Goal: Book appointment/travel/reservation

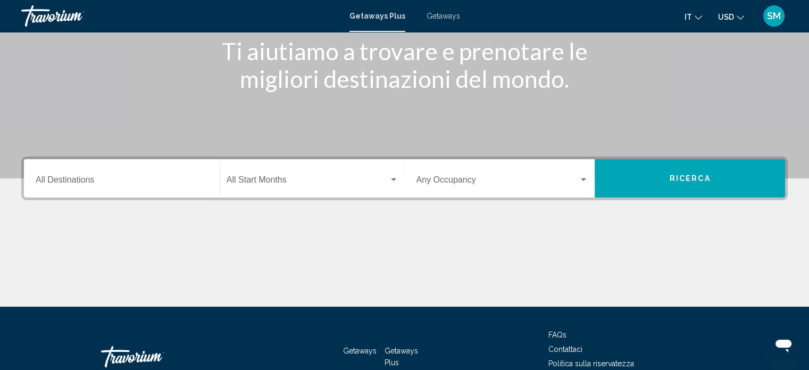
scroll to position [207, 0]
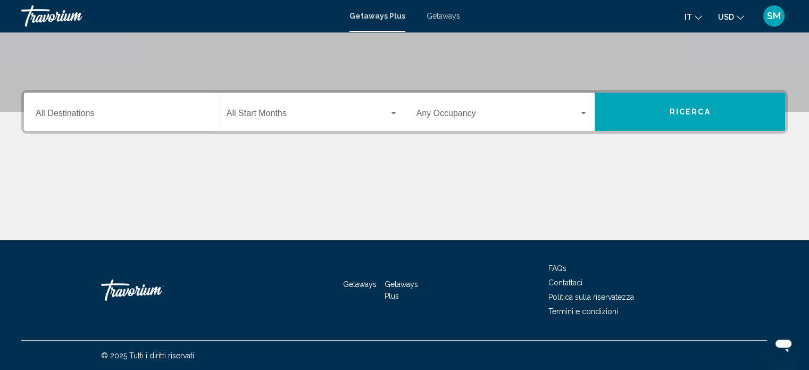
click at [70, 114] on input "Destination All Destinations" at bounding box center [122, 116] width 172 height 10
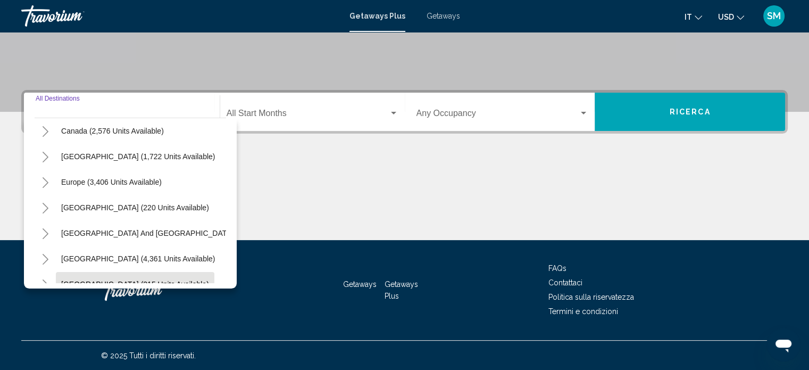
scroll to position [21, 0]
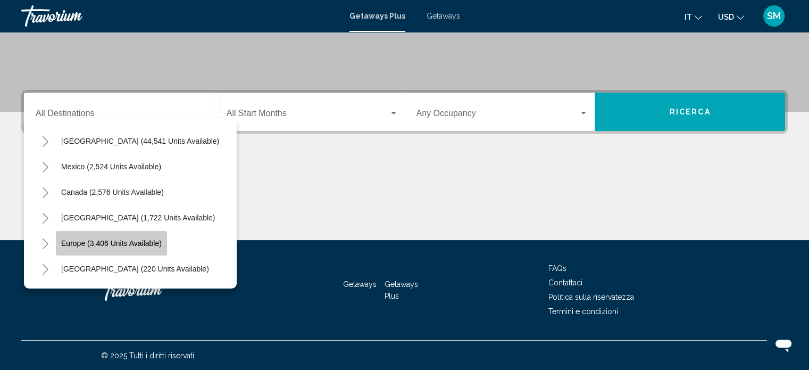
click at [104, 241] on span "Europe (3,406 units available)" at bounding box center [111, 243] width 101 height 9
type input "**********"
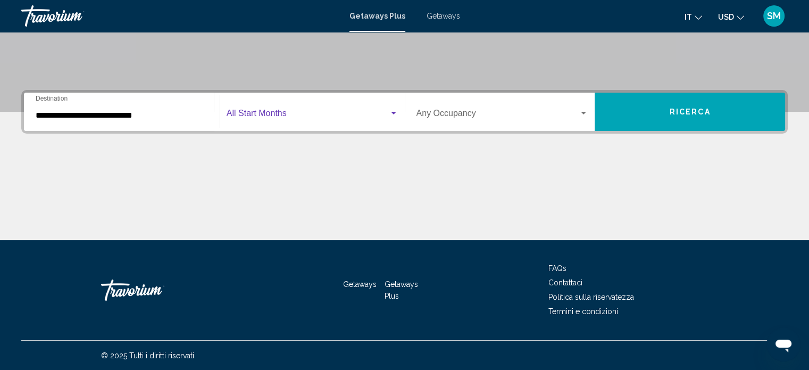
click at [393, 112] on div "Search widget" at bounding box center [393, 113] width 5 height 3
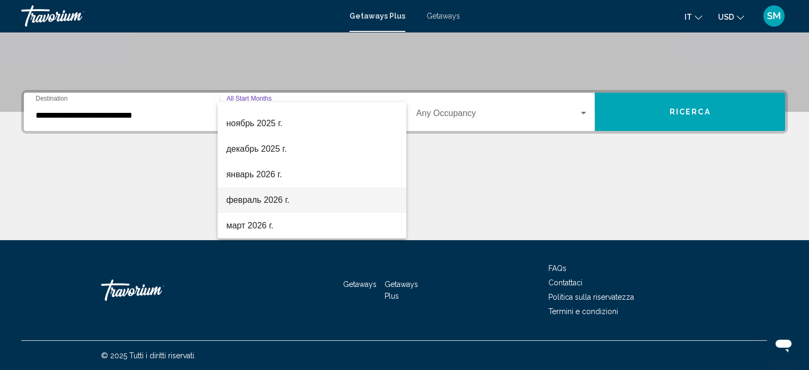
scroll to position [106, 0]
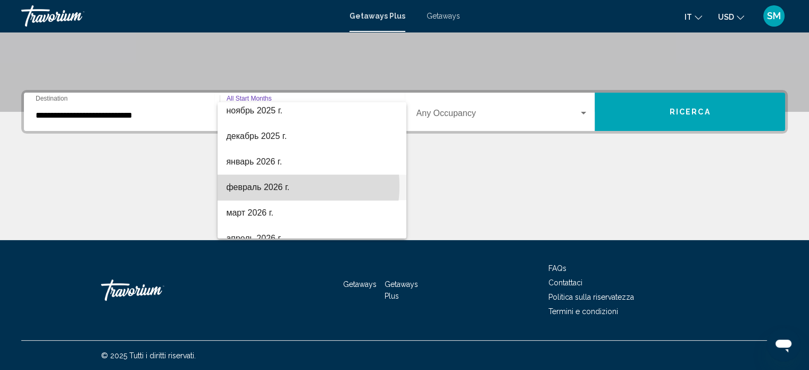
click at [277, 185] on span "февраль 2026 г." at bounding box center [312, 187] width 172 height 26
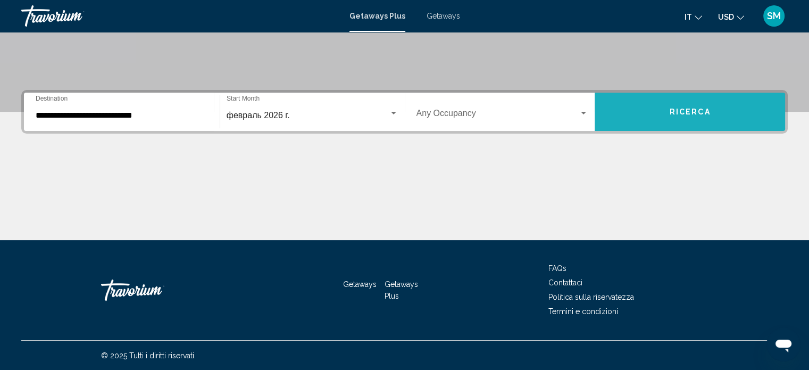
click at [691, 109] on span "Ricerca" at bounding box center [690, 112] width 41 height 9
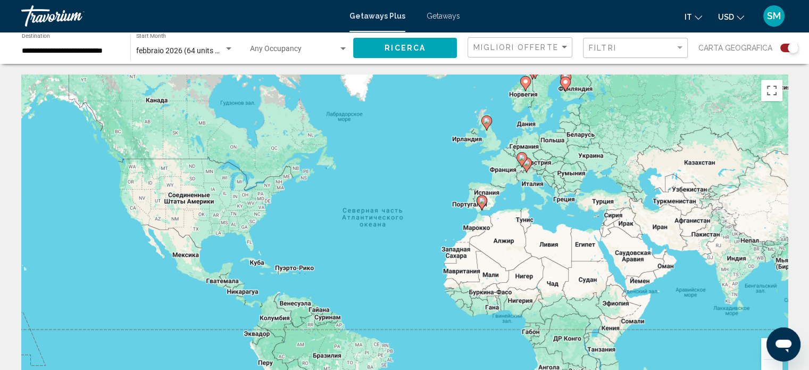
click at [96, 55] on div "**********" at bounding box center [71, 48] width 98 height 29
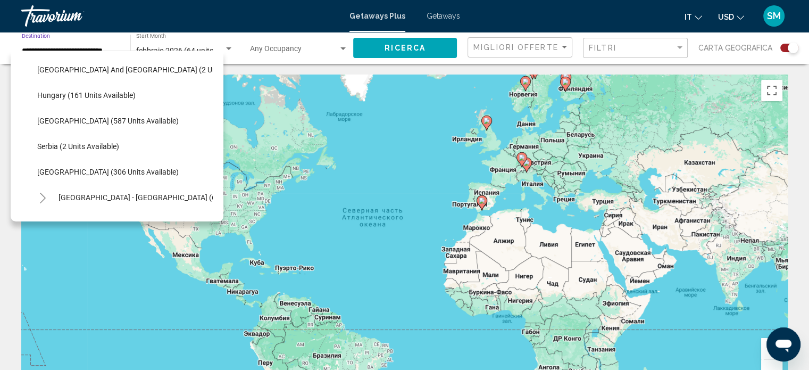
scroll to position [333, 0]
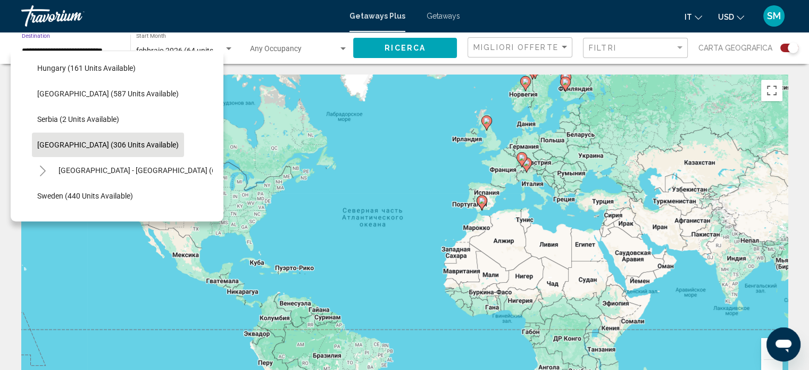
click at [118, 142] on span "[GEOGRAPHIC_DATA] (306 units available)" at bounding box center [107, 144] width 141 height 9
type input "**********"
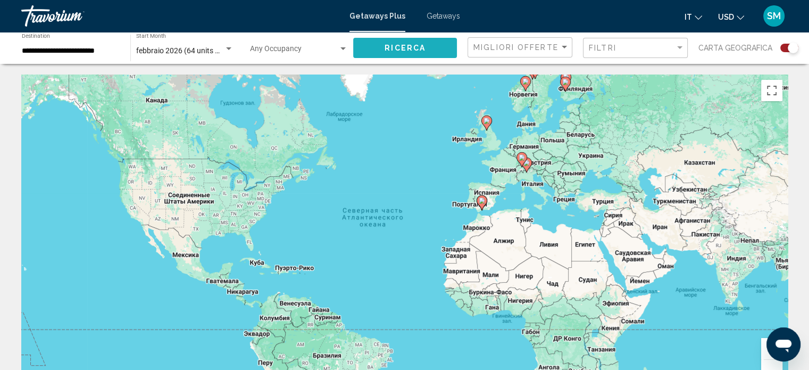
click at [409, 51] on span "Ricerca" at bounding box center [405, 48] width 41 height 9
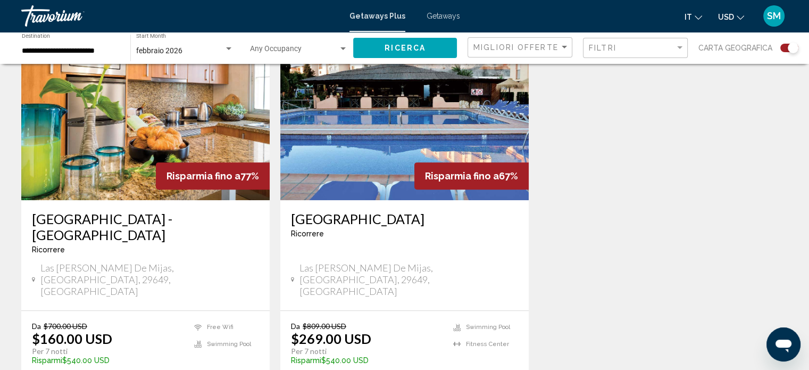
scroll to position [425, 0]
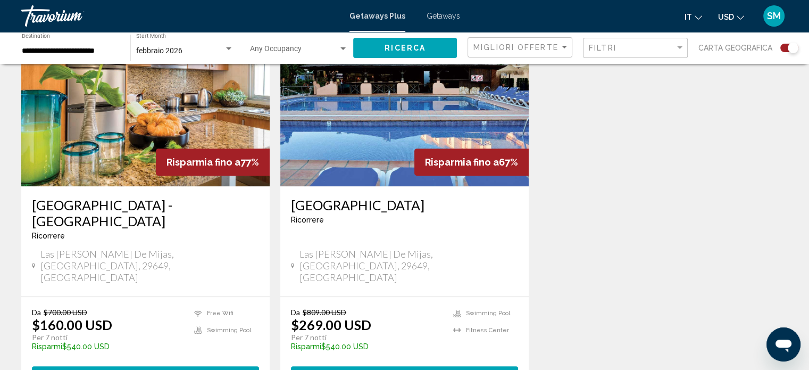
click at [145, 369] on span "View Resort" at bounding box center [119, 376] width 63 height 9
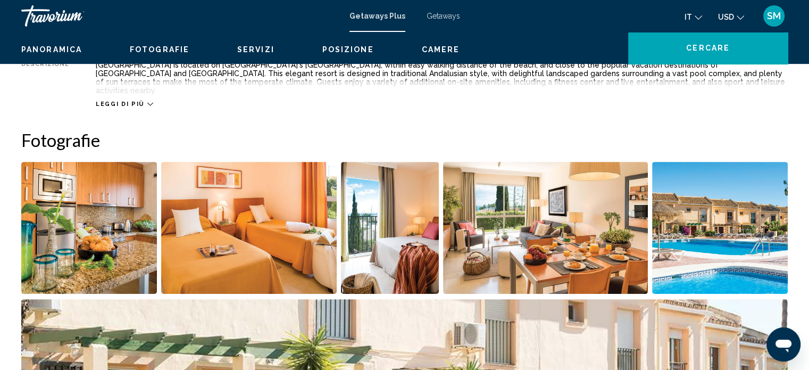
scroll to position [6, 0]
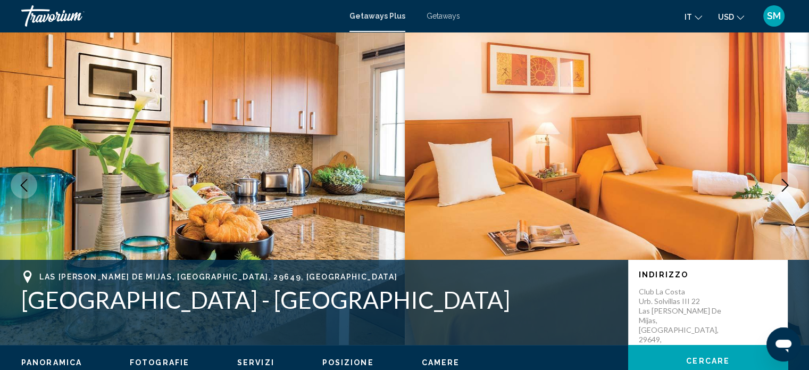
click at [788, 182] on icon "Next image" at bounding box center [785, 185] width 13 height 13
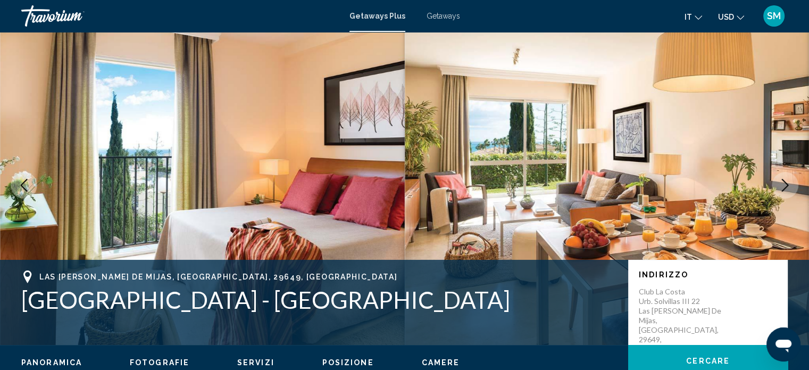
click at [788, 182] on icon "Next image" at bounding box center [785, 185] width 13 height 13
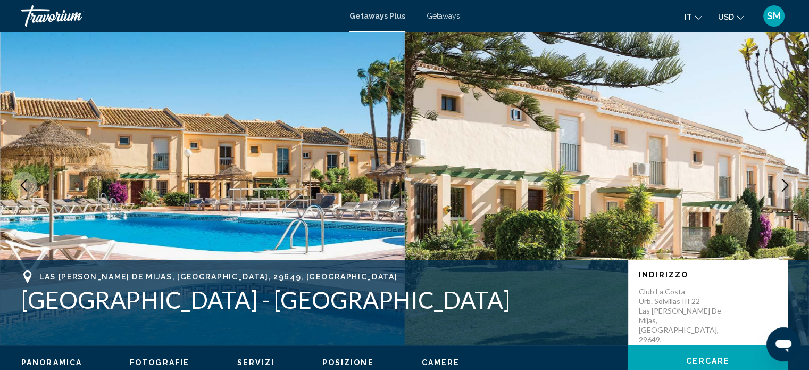
click at [788, 182] on icon "Next image" at bounding box center [785, 185] width 13 height 13
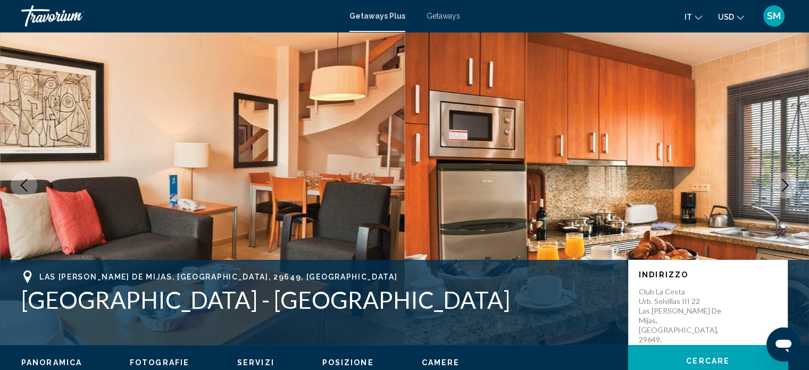
click at [789, 183] on icon "Next image" at bounding box center [785, 185] width 13 height 13
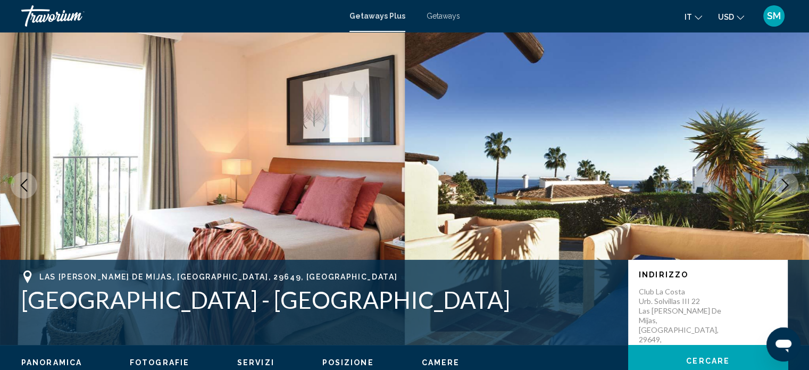
click at [789, 183] on icon "Next image" at bounding box center [785, 185] width 13 height 13
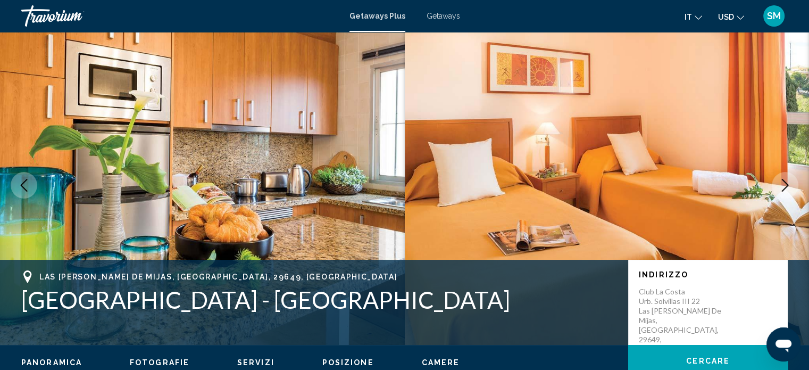
click at [789, 183] on icon "Next image" at bounding box center [785, 185] width 13 height 13
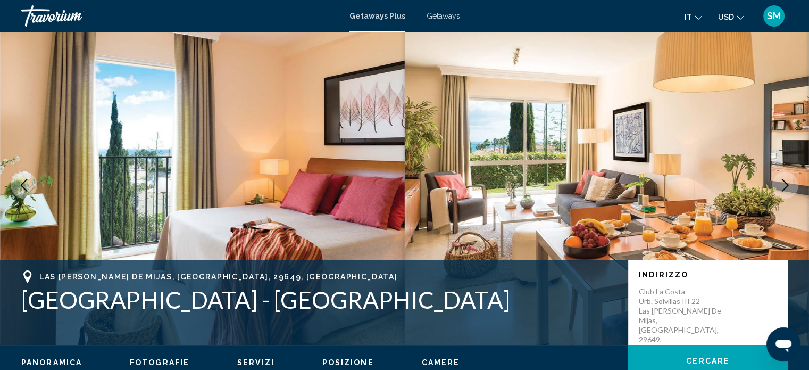
click at [789, 184] on icon "Next image" at bounding box center [785, 185] width 13 height 13
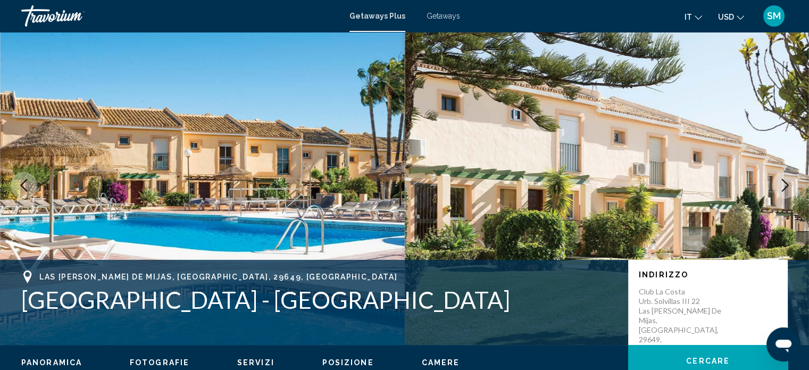
click at [789, 184] on icon "Next image" at bounding box center [785, 185] width 13 height 13
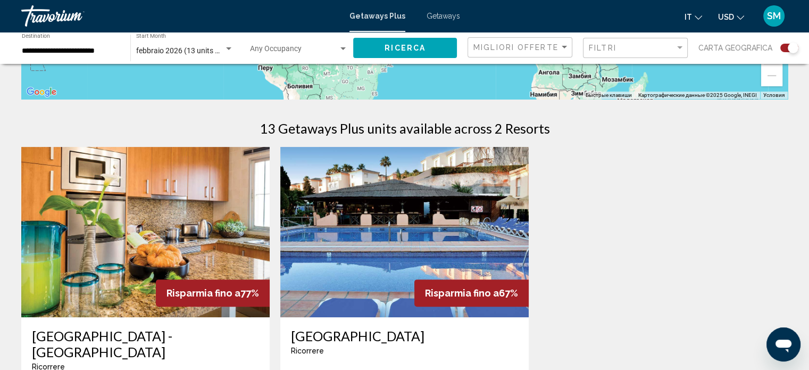
scroll to position [372, 0]
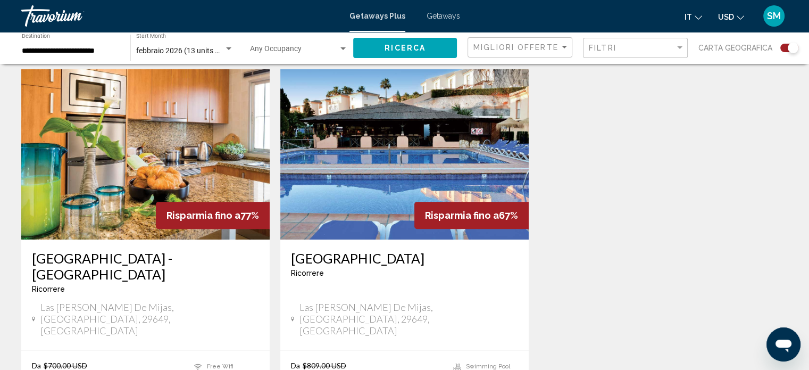
click at [453, 184] on img "Main content" at bounding box center [404, 154] width 248 height 170
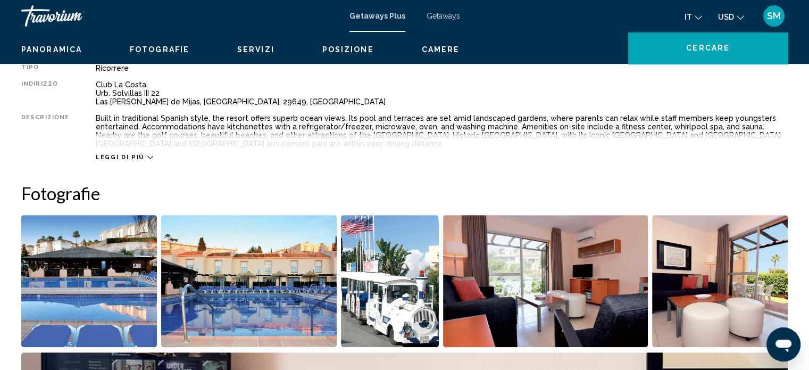
scroll to position [6, 0]
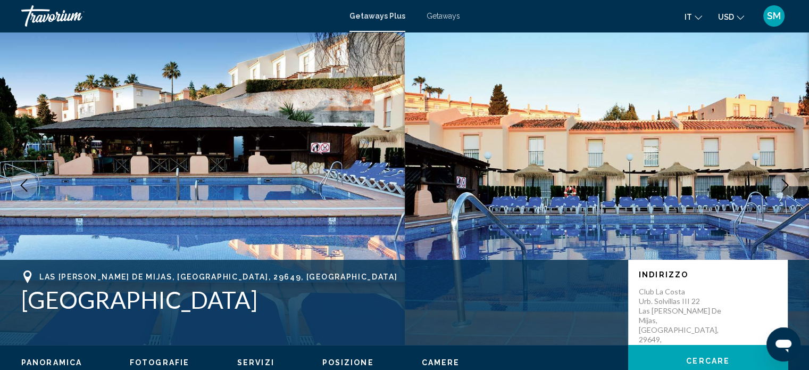
click at [789, 186] on icon "Next image" at bounding box center [785, 185] width 13 height 13
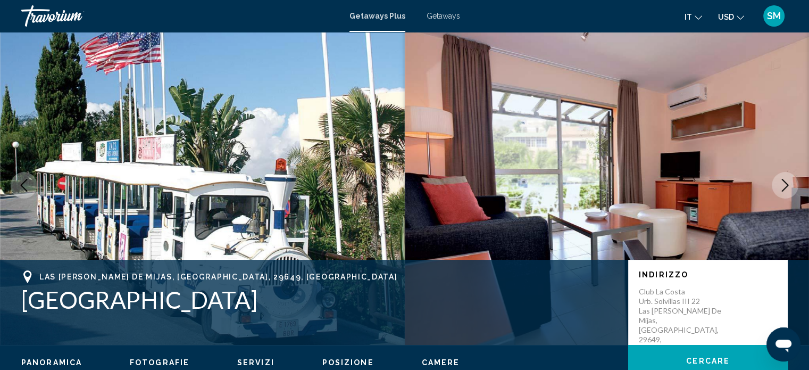
click at [787, 186] on icon "Next image" at bounding box center [785, 185] width 13 height 13
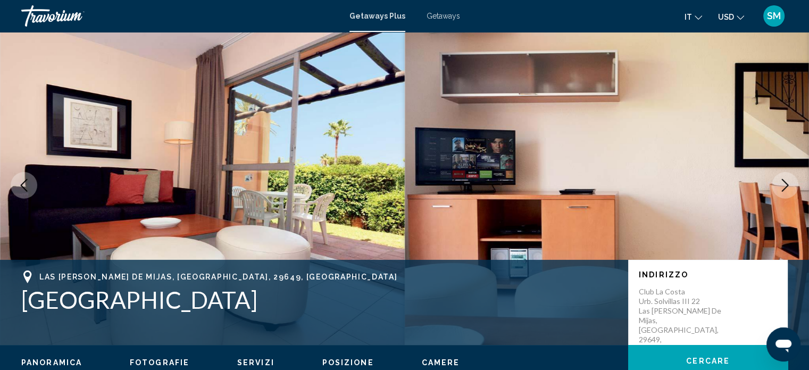
click at [787, 186] on icon "Next image" at bounding box center [785, 185] width 13 height 13
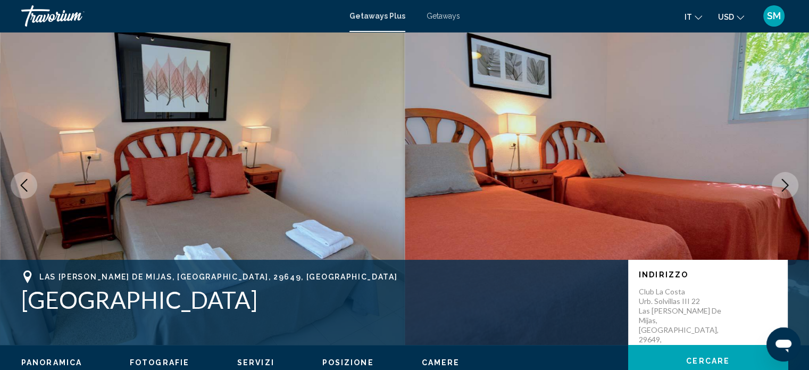
click at [787, 185] on icon "Next image" at bounding box center [785, 185] width 7 height 13
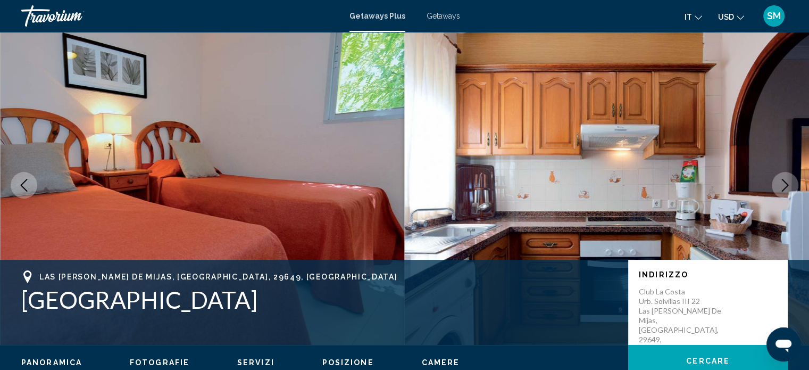
click at [787, 185] on icon "Next image" at bounding box center [785, 185] width 7 height 13
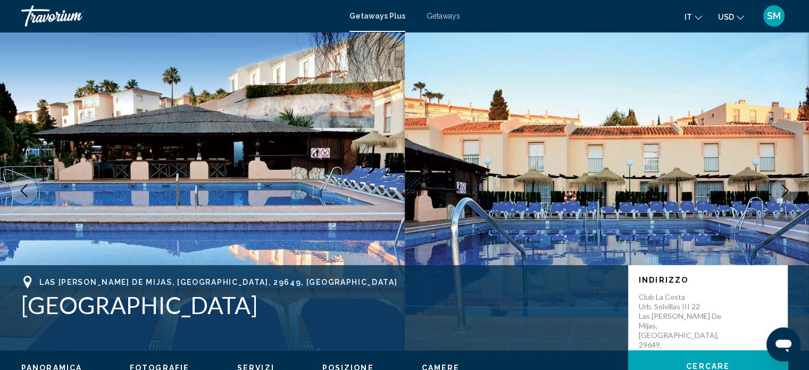
scroll to position [0, 0]
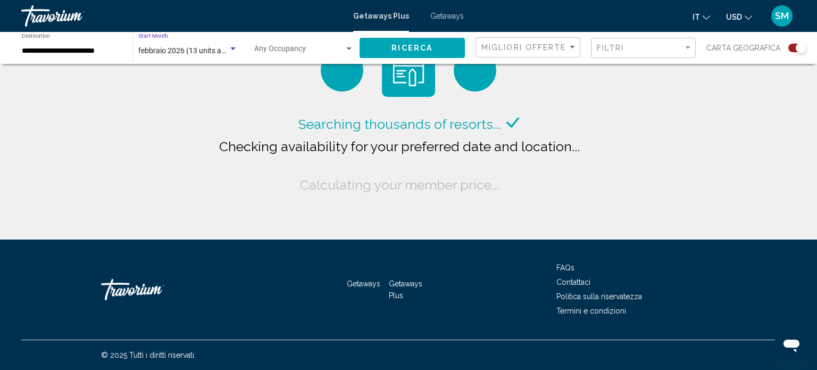
click at [180, 54] on span "febbraio 2026 (13 units available)" at bounding box center [193, 50] width 111 height 9
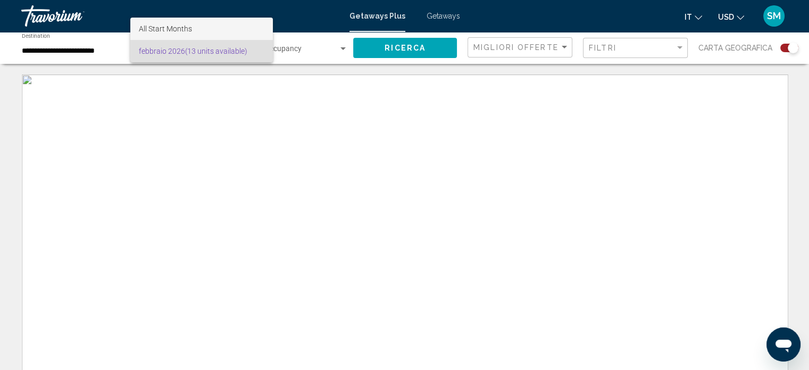
click at [174, 27] on span "All Start Months" at bounding box center [165, 28] width 53 height 9
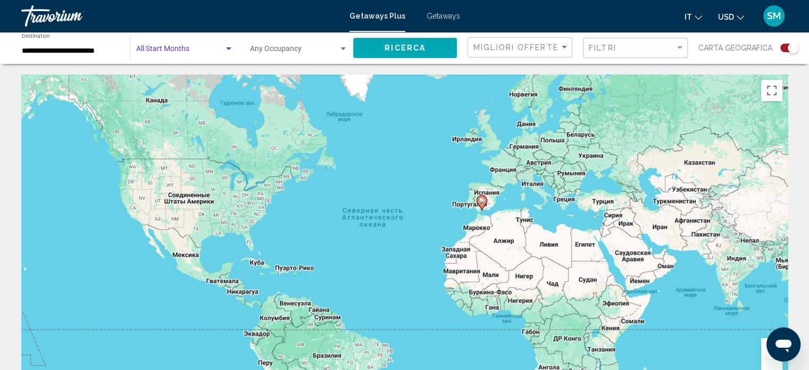
click at [228, 47] on div "Search widget" at bounding box center [228, 48] width 5 height 3
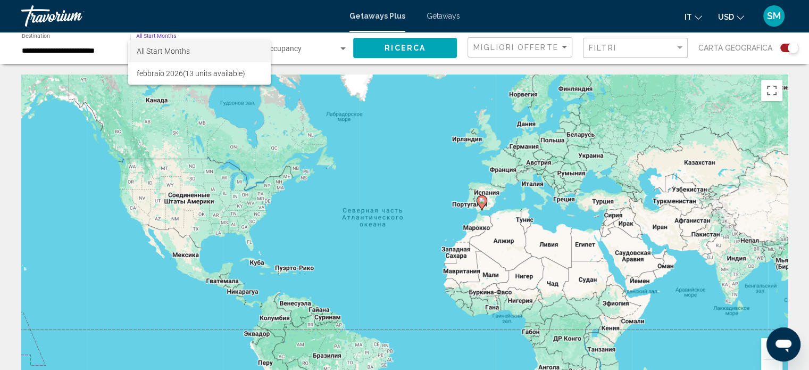
click at [228, 47] on span "All Start Months" at bounding box center [200, 51] width 126 height 22
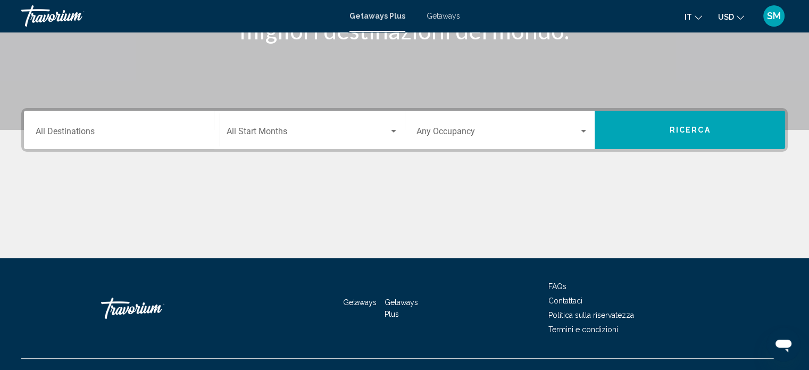
scroll to position [207, 0]
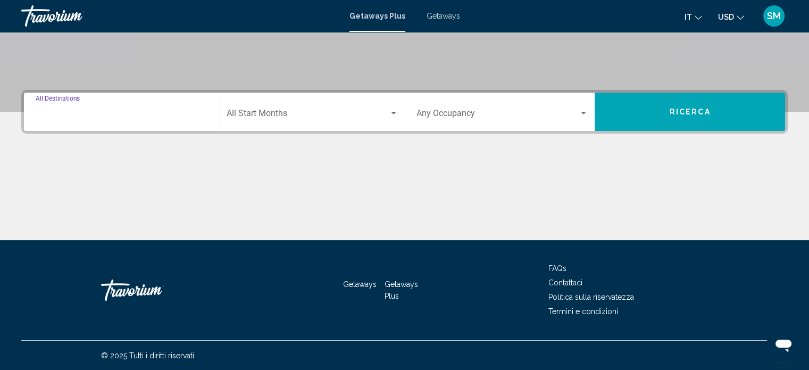
click at [61, 115] on input "Destination All Destinations" at bounding box center [122, 116] width 172 height 10
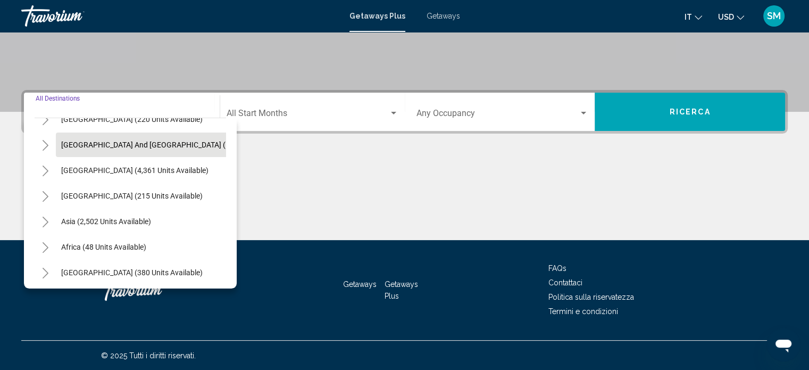
scroll to position [180, 0]
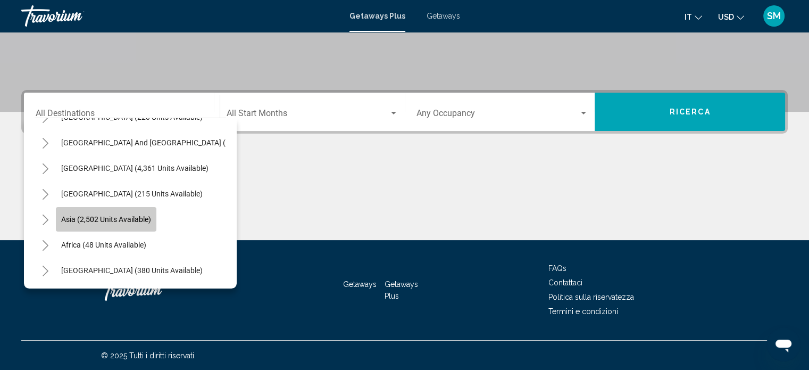
click at [132, 215] on span "Asia (2,502 units available)" at bounding box center [106, 219] width 90 height 9
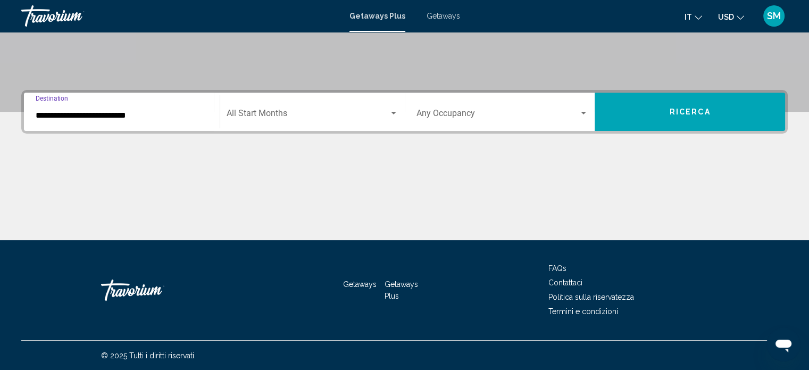
click at [107, 115] on input "**********" at bounding box center [122, 116] width 172 height 10
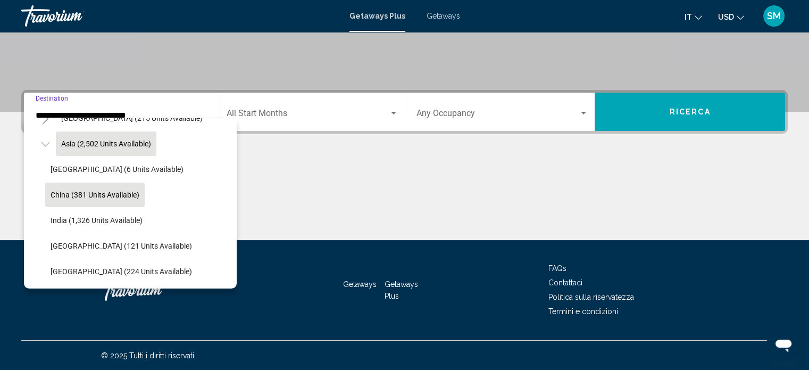
scroll to position [301, 0]
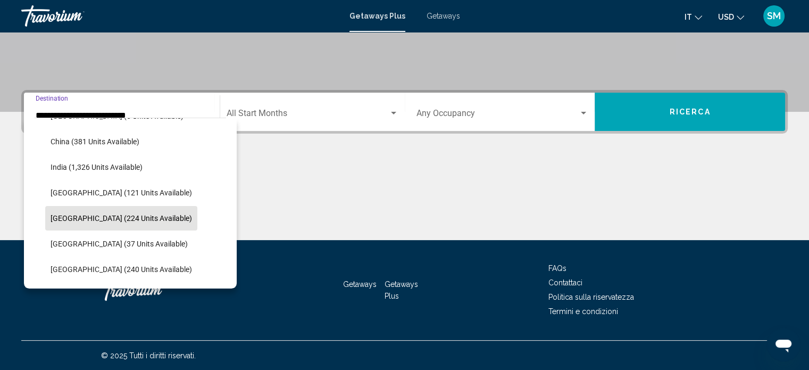
click at [132, 218] on span "Malaysia (224 units available)" at bounding box center [121, 218] width 141 height 9
type input "**********"
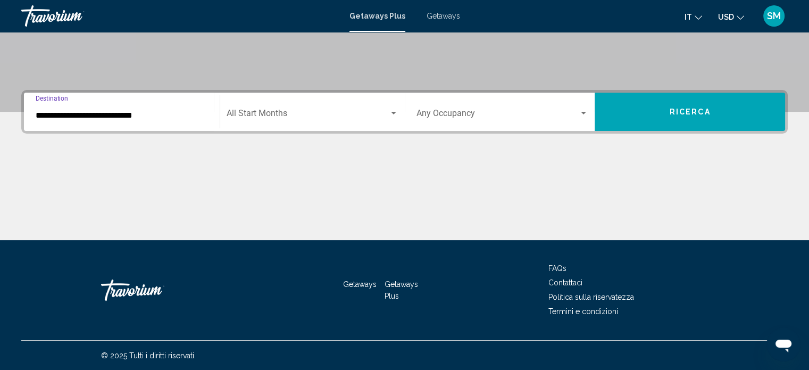
click at [392, 112] on div "Search widget" at bounding box center [393, 113] width 5 height 3
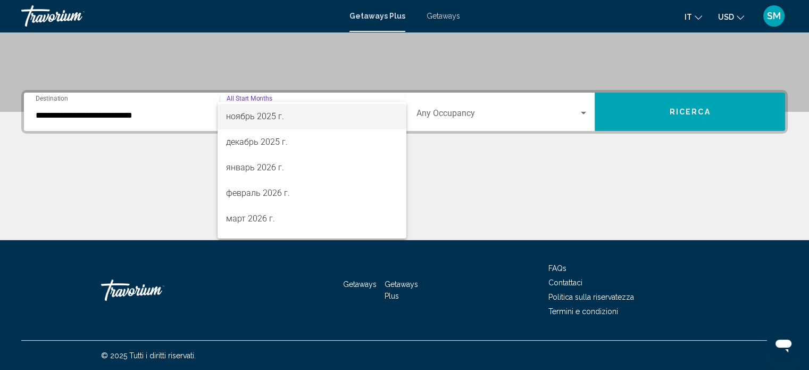
scroll to position [160, 0]
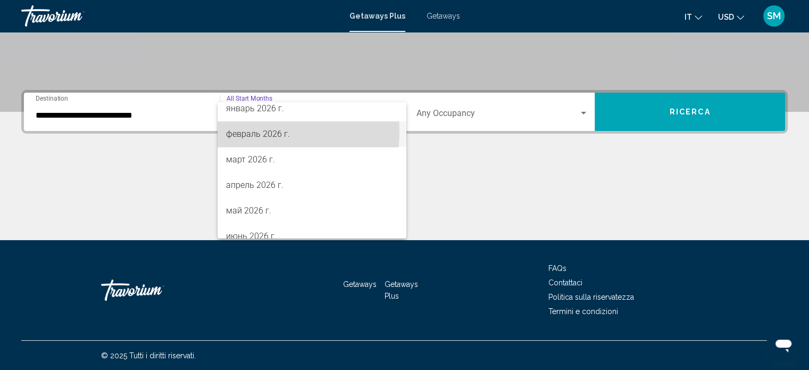
click at [264, 131] on span "февраль 2026 г." at bounding box center [312, 134] width 172 height 26
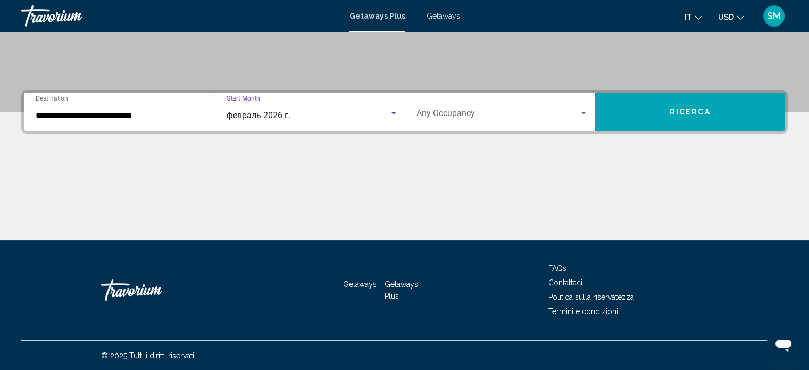
click at [671, 111] on span "Ricerca" at bounding box center [690, 112] width 41 height 9
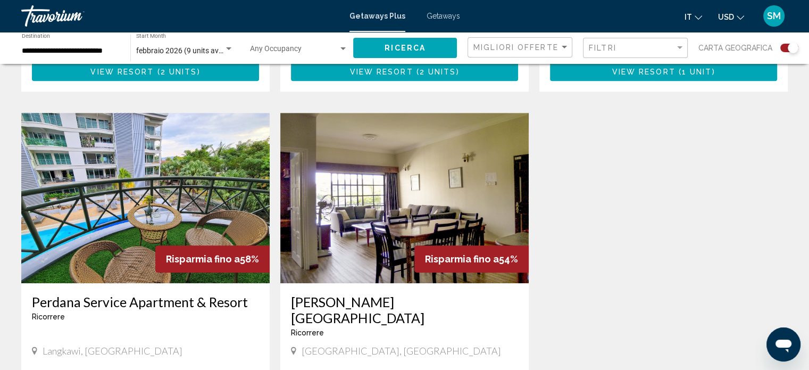
scroll to position [851, 0]
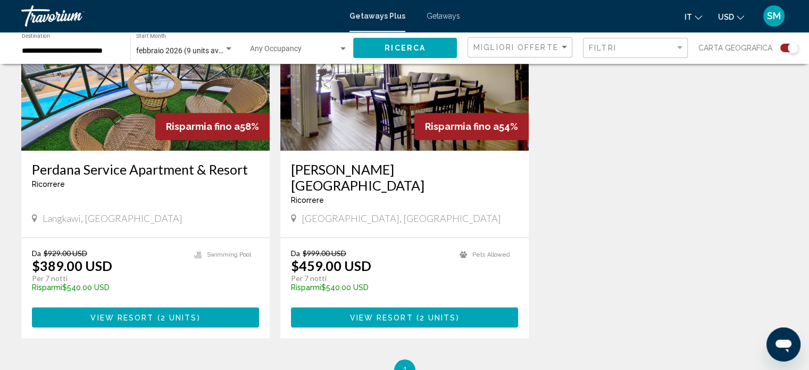
click at [196, 161] on h3 "Perdana Service Apartment & Resort" at bounding box center [145, 169] width 227 height 16
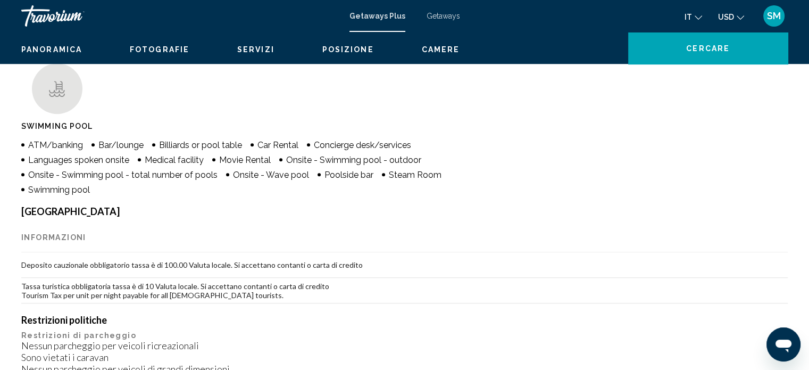
scroll to position [6, 0]
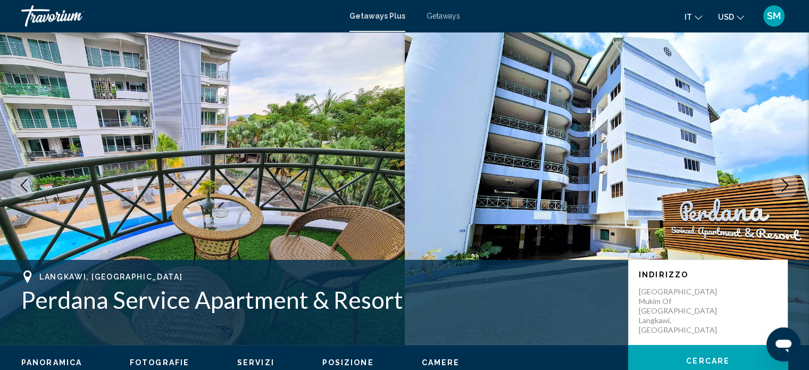
click at [787, 183] on icon "Next image" at bounding box center [785, 185] width 7 height 13
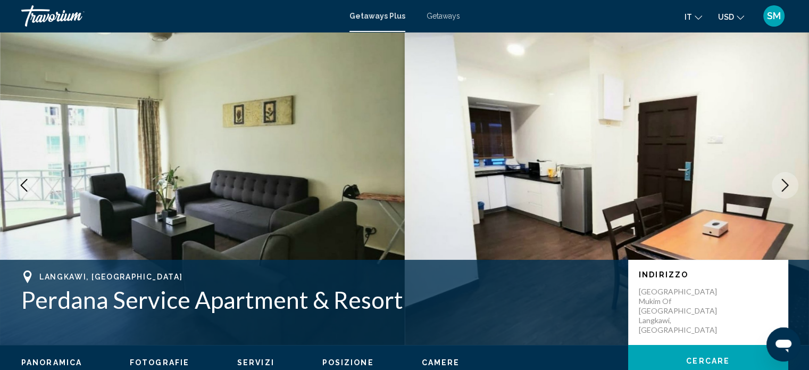
click at [787, 185] on icon "Next image" at bounding box center [785, 185] width 7 height 13
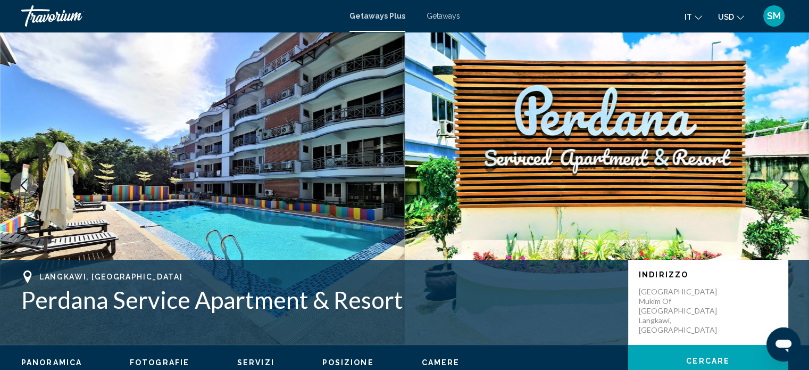
click at [787, 185] on icon "Next image" at bounding box center [785, 185] width 7 height 13
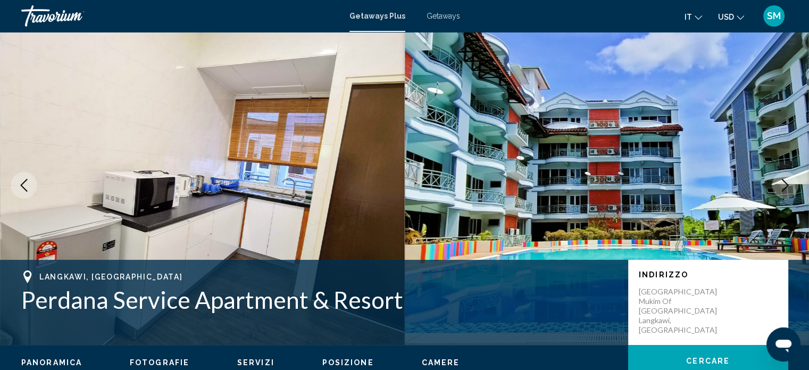
click at [787, 185] on icon "Next image" at bounding box center [785, 185] width 7 height 13
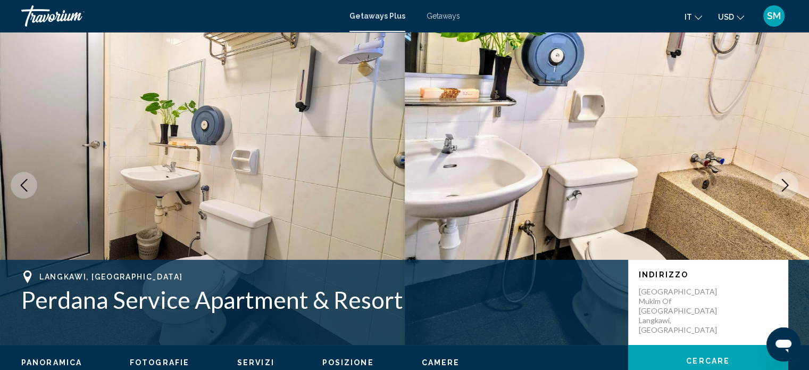
click at [787, 185] on icon "Next image" at bounding box center [785, 185] width 7 height 13
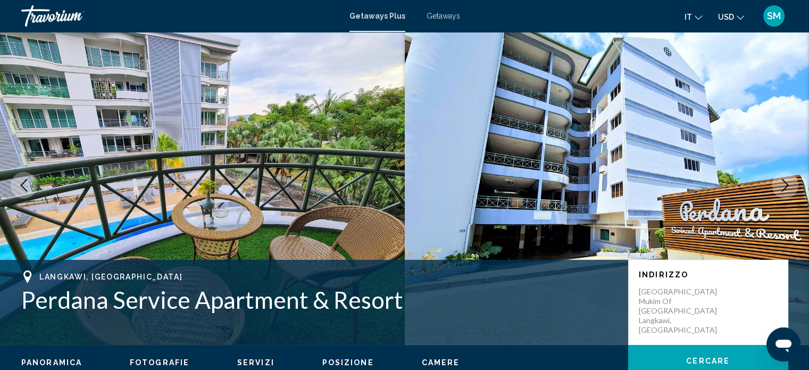
click at [787, 185] on icon "Next image" at bounding box center [785, 185] width 7 height 13
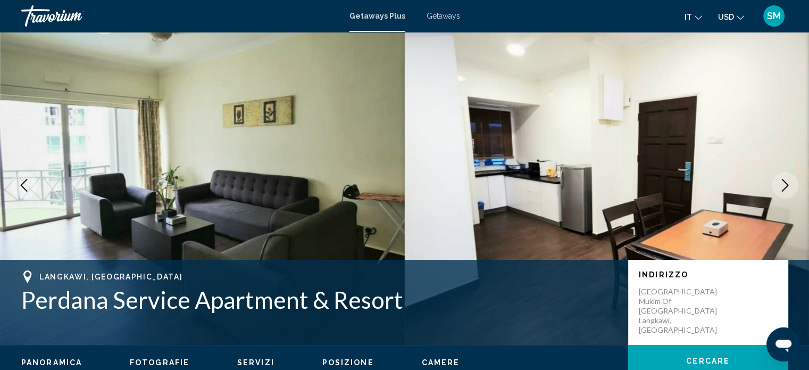
click at [787, 185] on icon "Next image" at bounding box center [785, 185] width 7 height 13
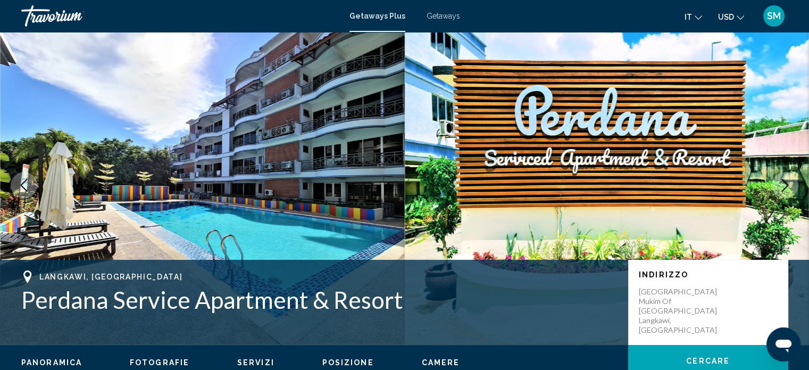
click at [787, 185] on icon "Next image" at bounding box center [785, 185] width 7 height 13
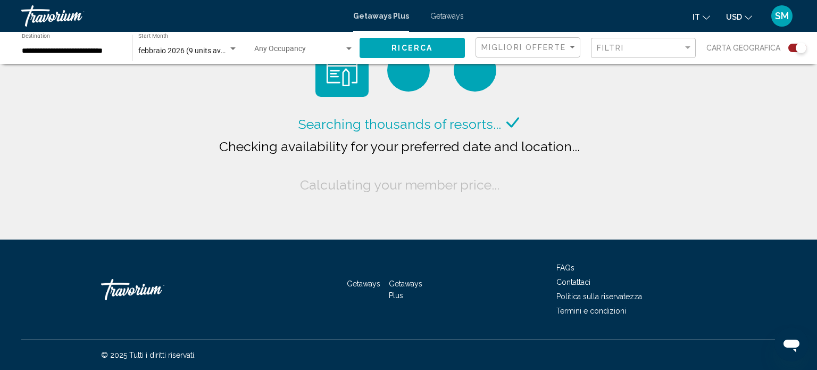
click at [90, 51] on input "**********" at bounding box center [72, 51] width 100 height 9
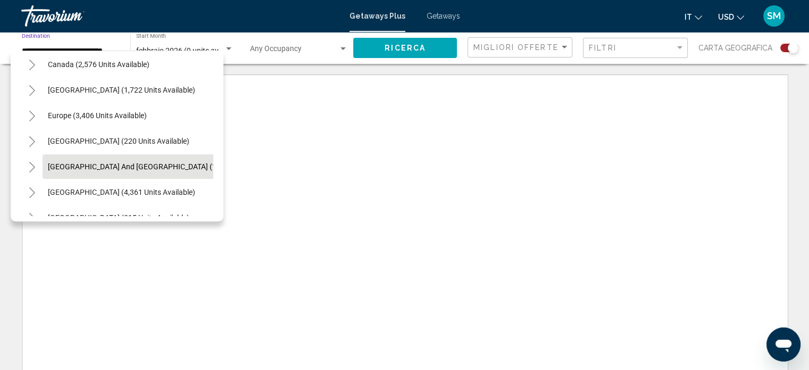
scroll to position [3, 0]
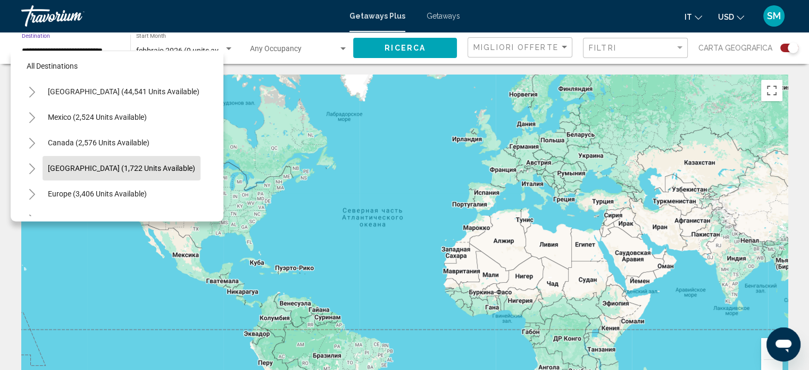
click at [124, 165] on span "[GEOGRAPHIC_DATA] (1,722 units available)" at bounding box center [121, 168] width 147 height 9
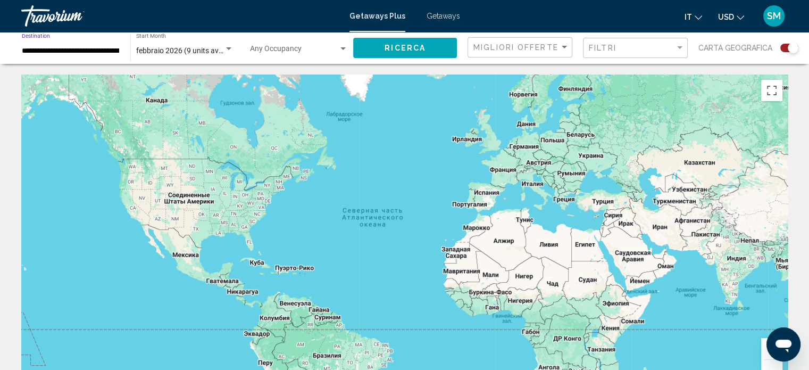
click at [91, 53] on input "**********" at bounding box center [71, 51] width 98 height 9
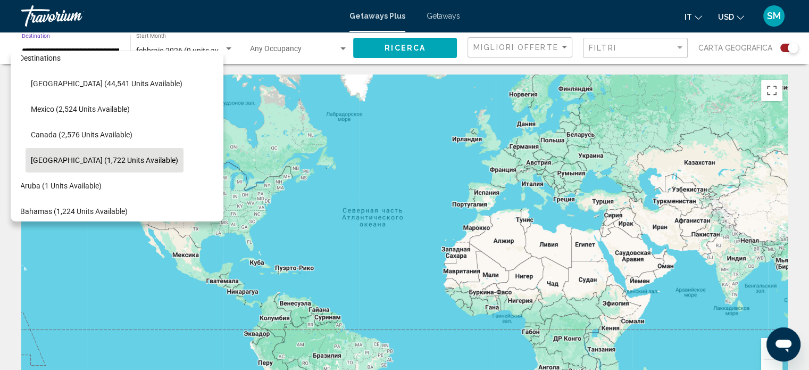
scroll to position [0, 17]
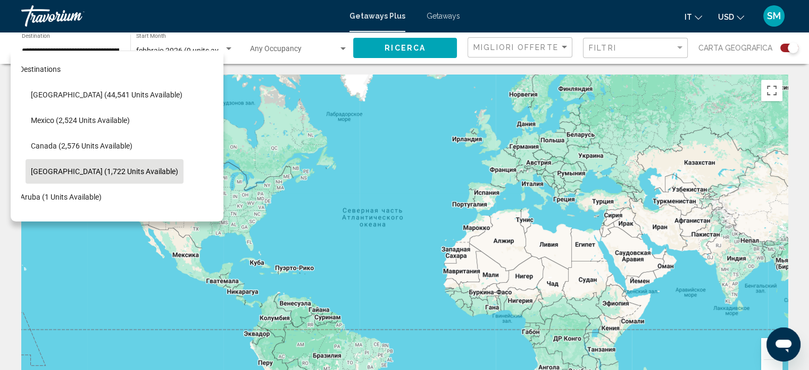
click at [169, 82] on div "[GEOGRAPHIC_DATA] (44,541 units available)" at bounding box center [99, 95] width 191 height 26
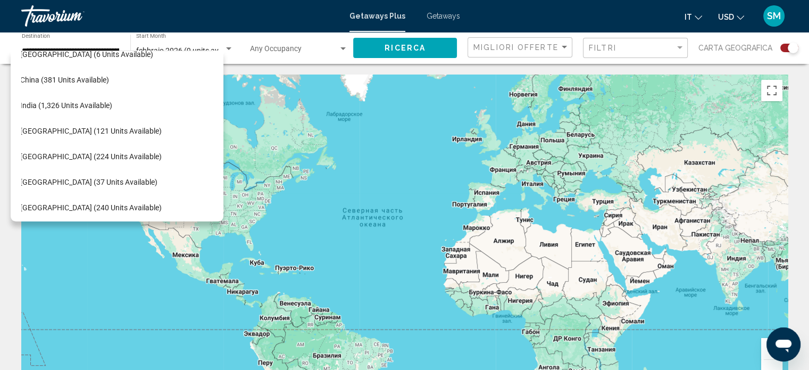
scroll to position [521, 17]
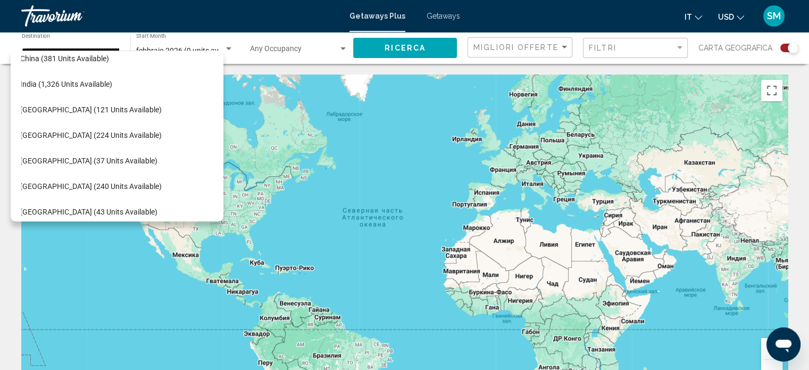
click at [213, 198] on div "All destinations United States (44,541 units available) Mexico (2,524 units ava…" at bounding box center [117, 136] width 213 height 171
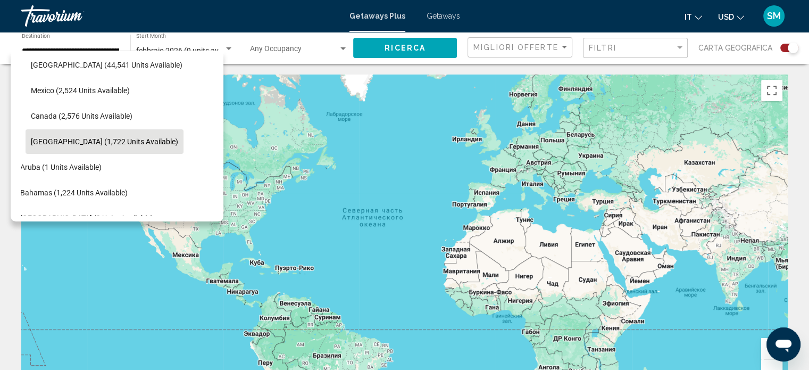
scroll to position [0, 17]
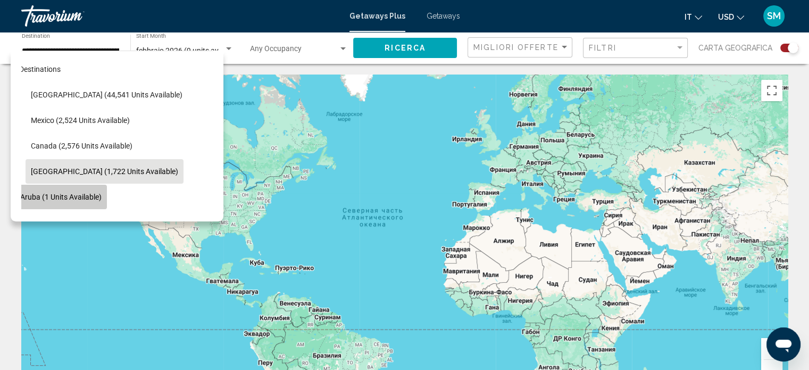
click at [79, 196] on span "Aruba (1 units available)" at bounding box center [60, 197] width 81 height 9
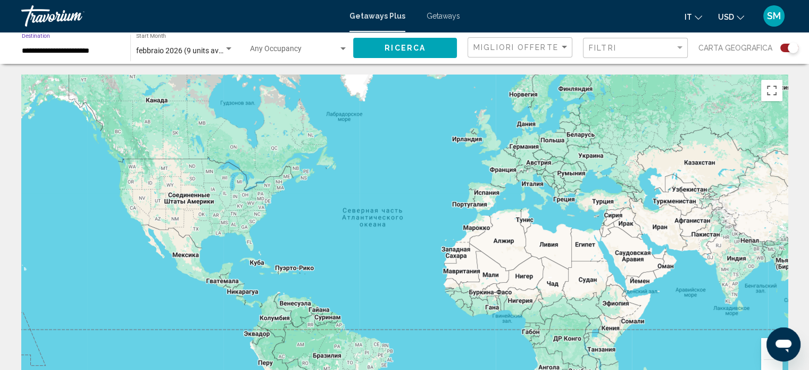
click at [100, 48] on input "**********" at bounding box center [71, 51] width 98 height 9
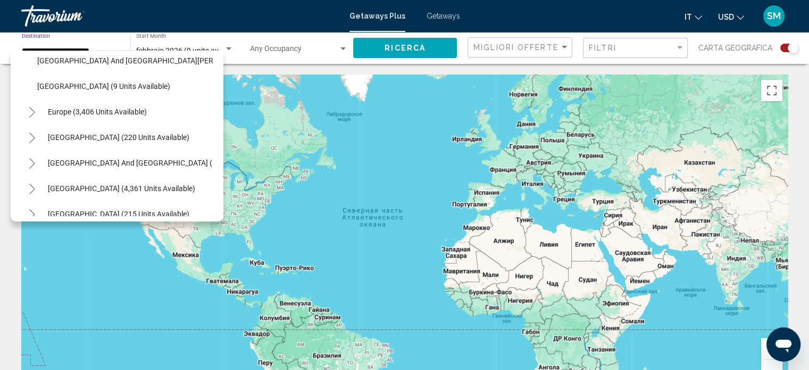
scroll to position [333, 0]
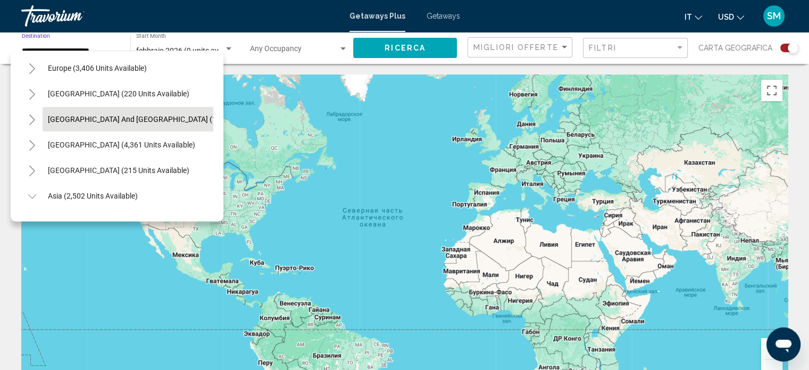
click at [130, 115] on span "[GEOGRAPHIC_DATA] and [GEOGRAPHIC_DATA] (143 units available)" at bounding box center [163, 119] width 230 height 9
type input "**********"
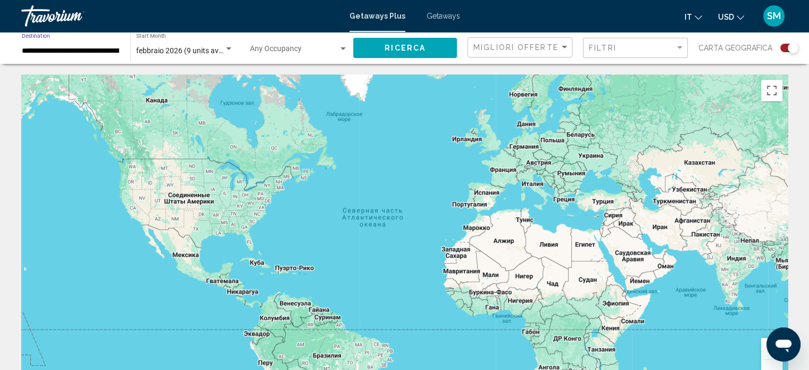
click at [104, 50] on input "**********" at bounding box center [71, 51] width 98 height 9
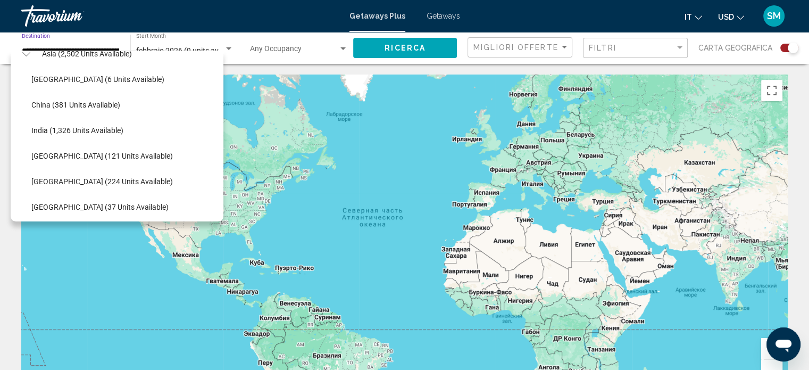
scroll to position [588, 6]
